Goal: Task Accomplishment & Management: Use online tool/utility

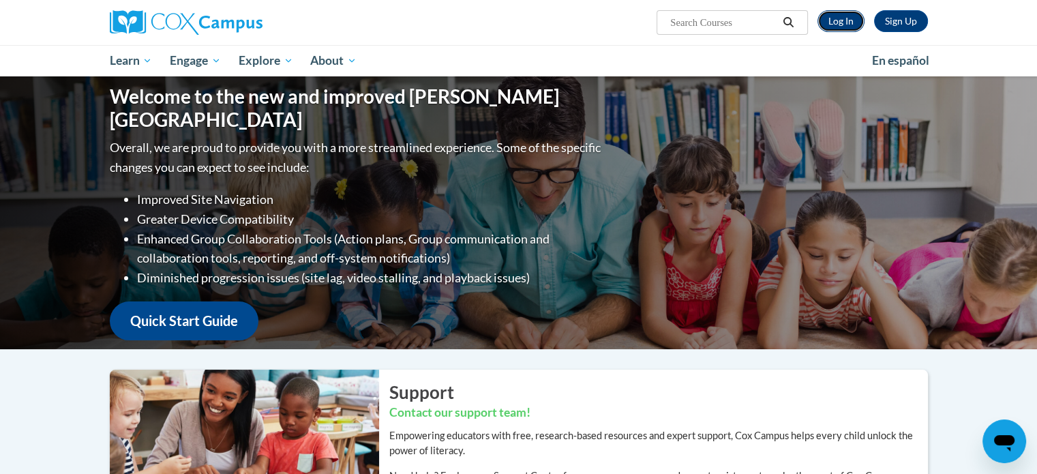
click at [842, 21] on link "Log In" at bounding box center [840, 21] width 47 height 22
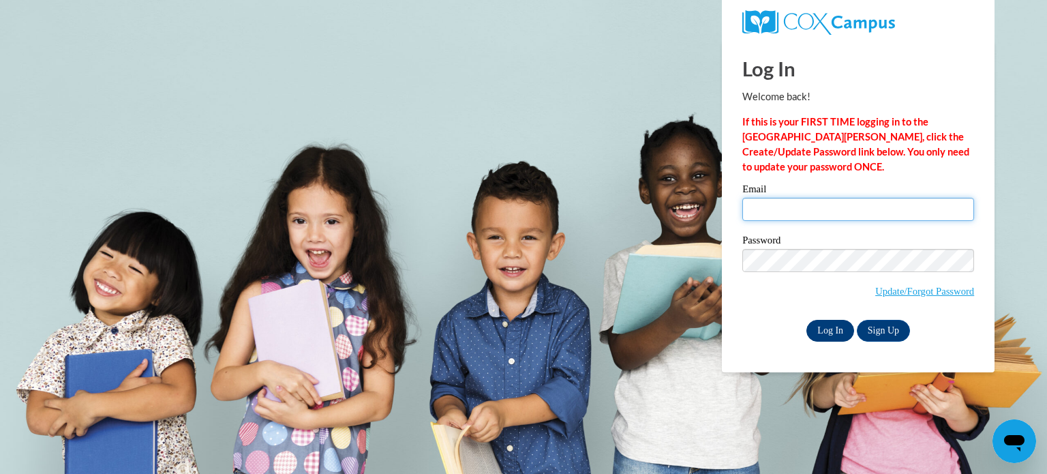
type input "cmoddes@teachers.kusd.edu"
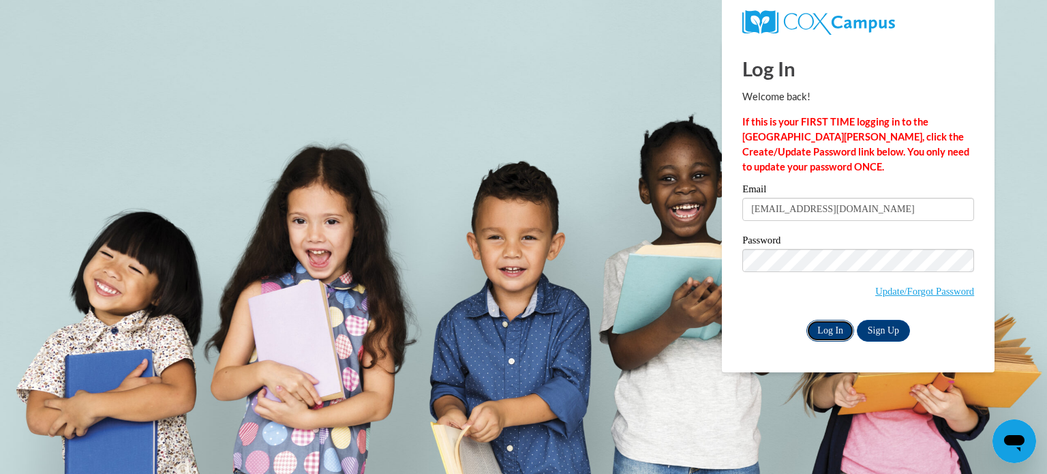
click at [834, 325] on input "Log In" at bounding box center [830, 331] width 48 height 22
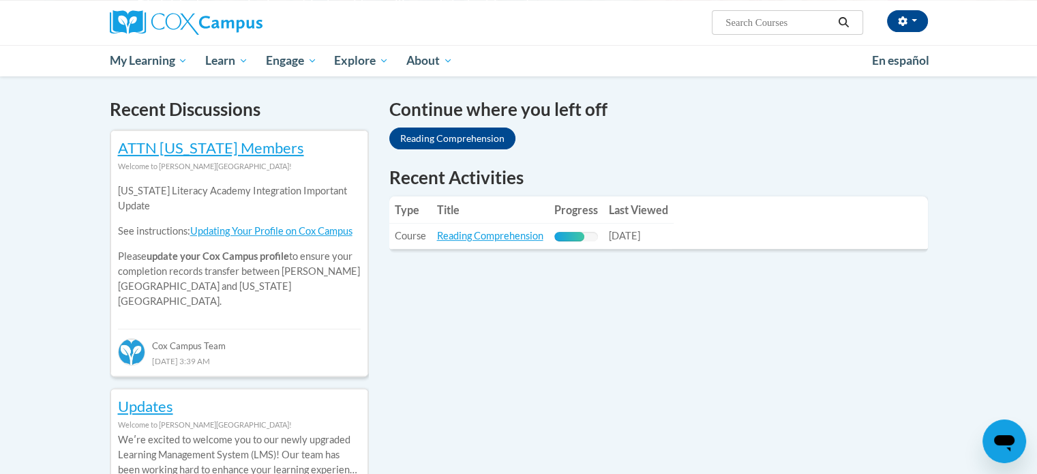
scroll to position [403, 0]
click at [497, 237] on link "Reading Comprehension" at bounding box center [490, 235] width 106 height 12
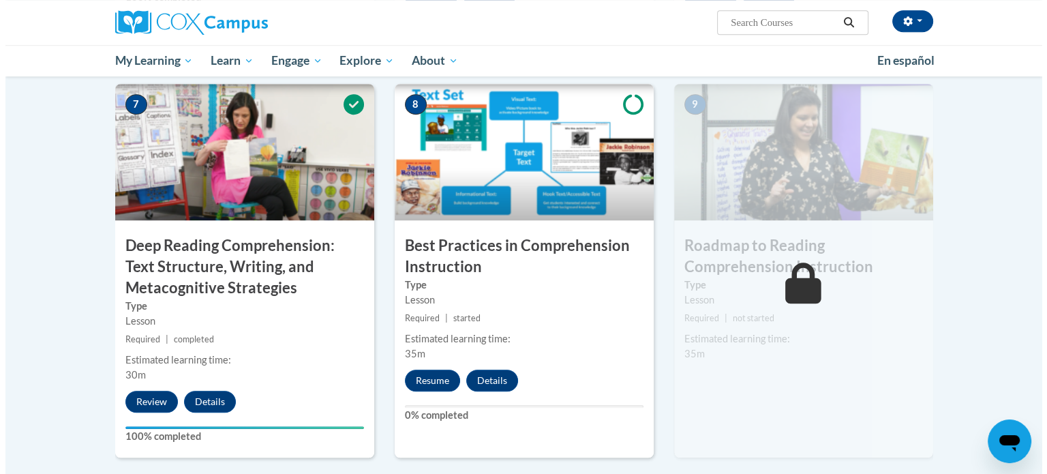
scroll to position [1047, 0]
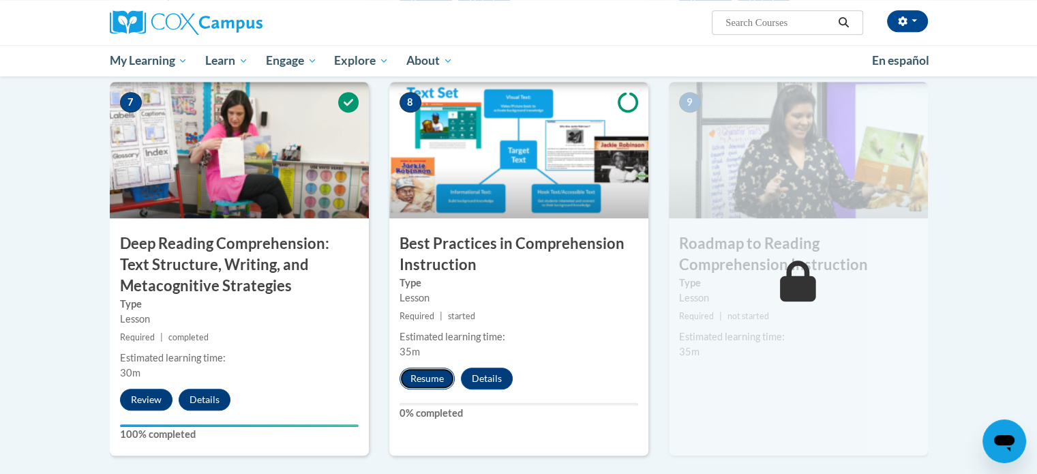
click at [426, 377] on button "Resume" at bounding box center [426, 378] width 55 height 22
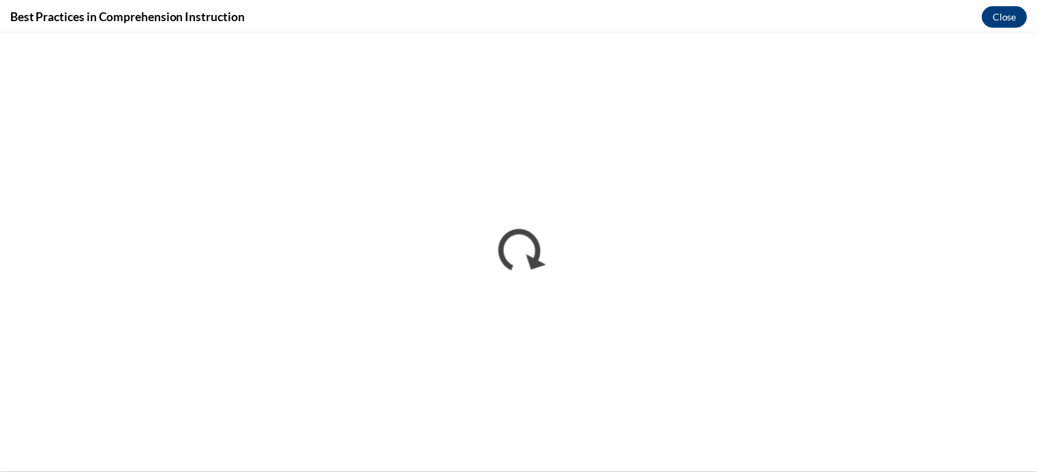
scroll to position [0, 0]
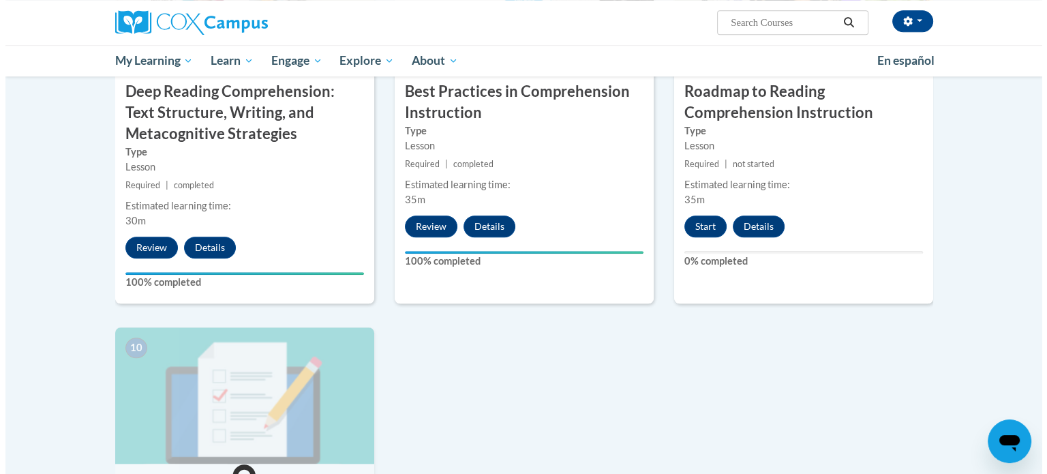
scroll to position [1200, 0]
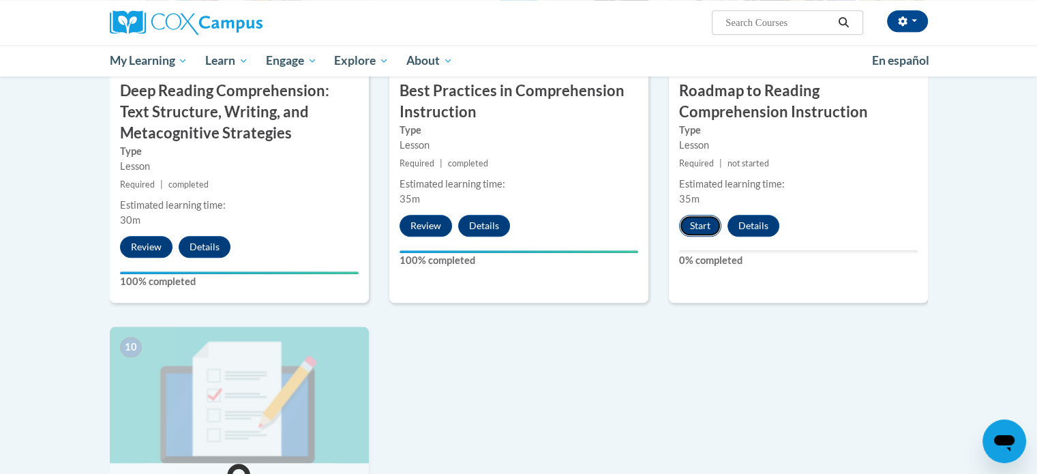
click at [698, 227] on button "Start" at bounding box center [700, 226] width 42 height 22
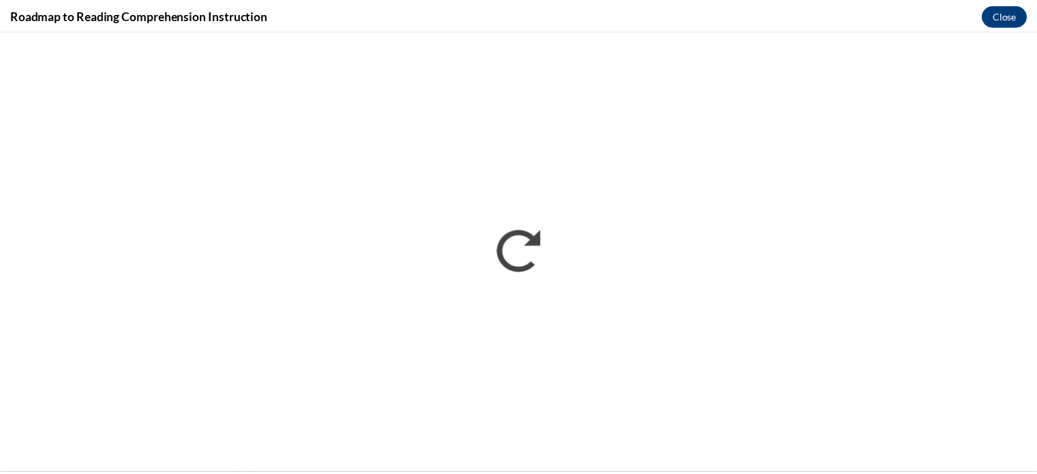
scroll to position [0, 0]
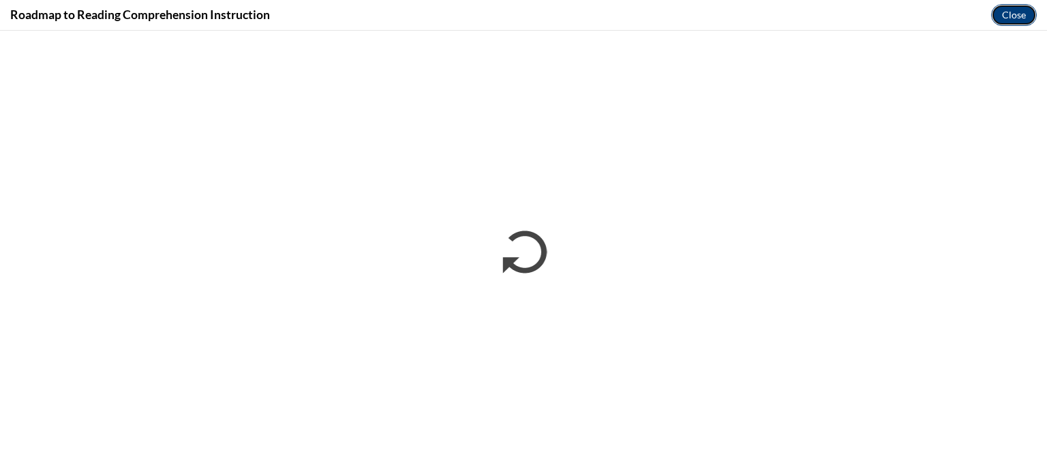
click at [1009, 7] on button "Close" at bounding box center [1014, 15] width 46 height 22
